Goal: Information Seeking & Learning: Learn about a topic

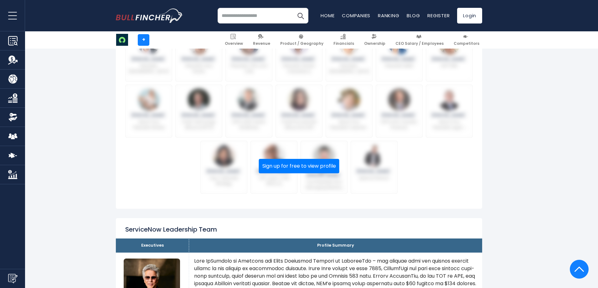
scroll to position [282, 0]
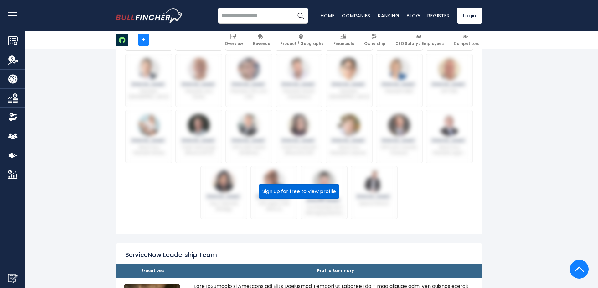
click at [290, 198] on button "Sign up for free to view profile" at bounding box center [299, 191] width 80 height 14
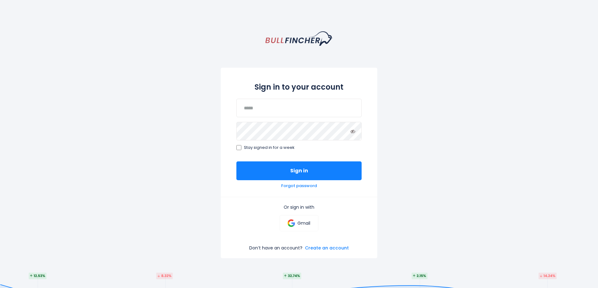
click at [341, 244] on div "Or sign in with Gmail" at bounding box center [299, 220] width 156 height 48
click at [341, 247] on link "Create an account" at bounding box center [327, 248] width 44 height 6
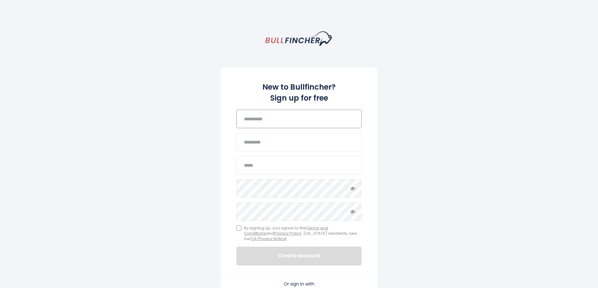
click at [297, 120] on input "text" at bounding box center [298, 118] width 125 height 18
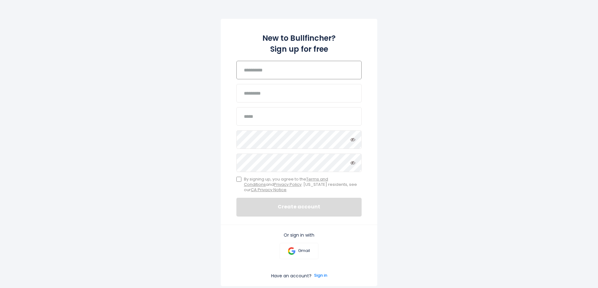
scroll to position [63, 0]
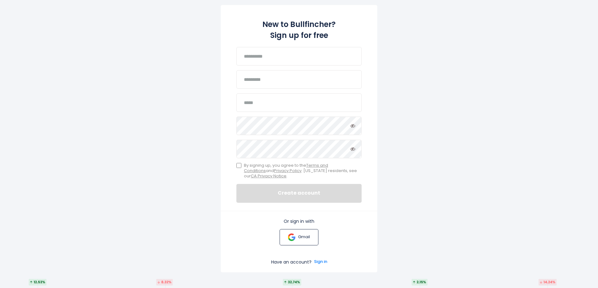
click at [298, 235] on p "Gmail" at bounding box center [304, 236] width 12 height 5
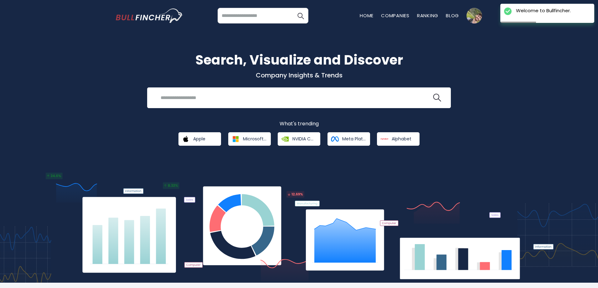
click at [240, 15] on input "search" at bounding box center [262, 16] width 91 height 16
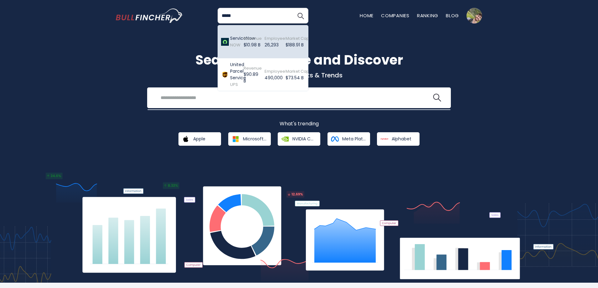
type input "*****"
click at [253, 40] on span "Revenue" at bounding box center [252, 38] width 18 height 6
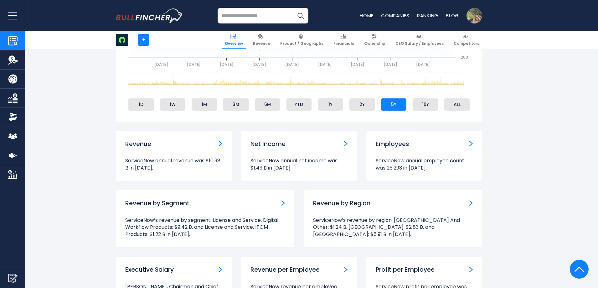
scroll to position [344, 0]
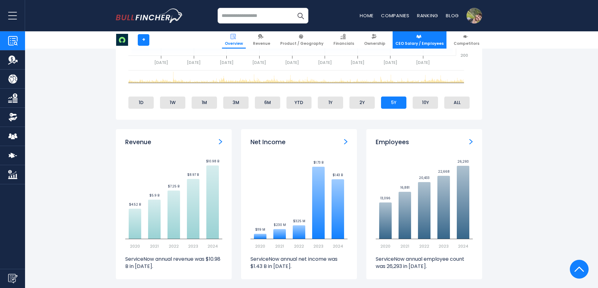
click at [417, 36] on link "CEO Salary / Employees" at bounding box center [419, 39] width 54 height 17
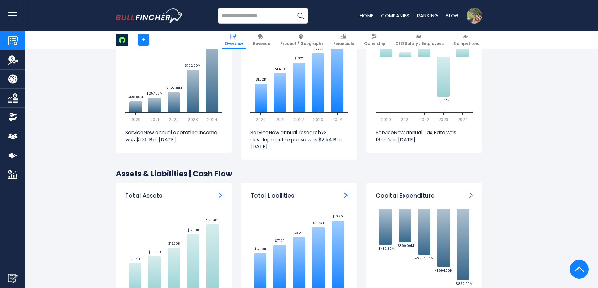
scroll to position [1001, 0]
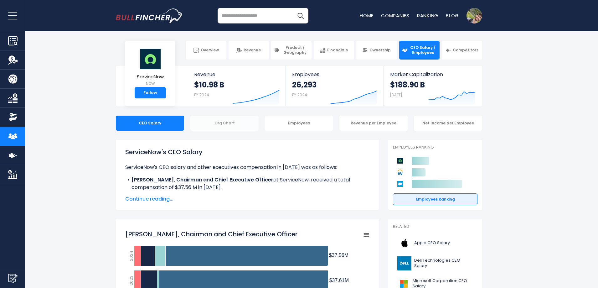
click at [228, 121] on div "Org Chart" at bounding box center [224, 122] width 68 height 15
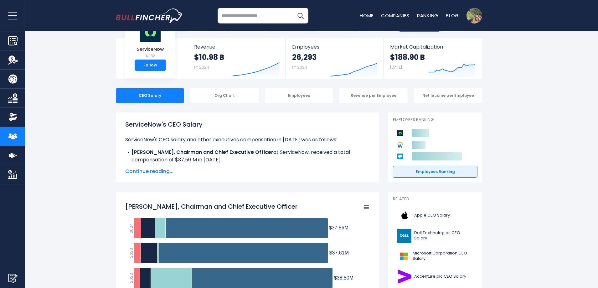
scroll to position [31, 0]
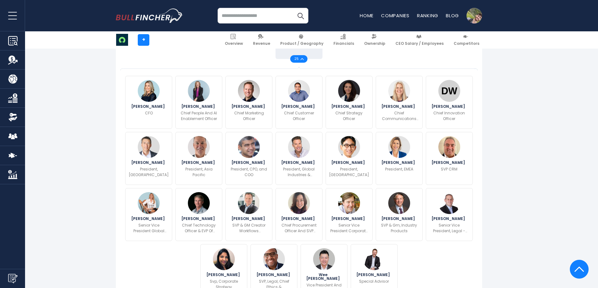
scroll to position [207, 0]
